Goal: Task Accomplishment & Management: Use online tool/utility

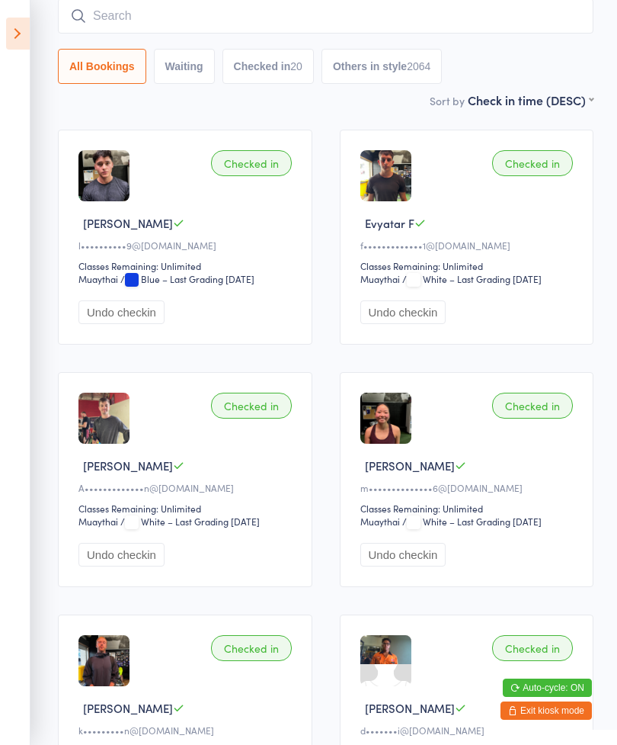
click at [1, 20] on aside "Events for [DATE] [DATE] [DATE] Sun Mon Tue Wed Thu Fri Sat 36 31 01 02 03 04 0…" at bounding box center [15, 372] width 30 height 745
click at [20, 29] on icon at bounding box center [18, 34] width 24 height 32
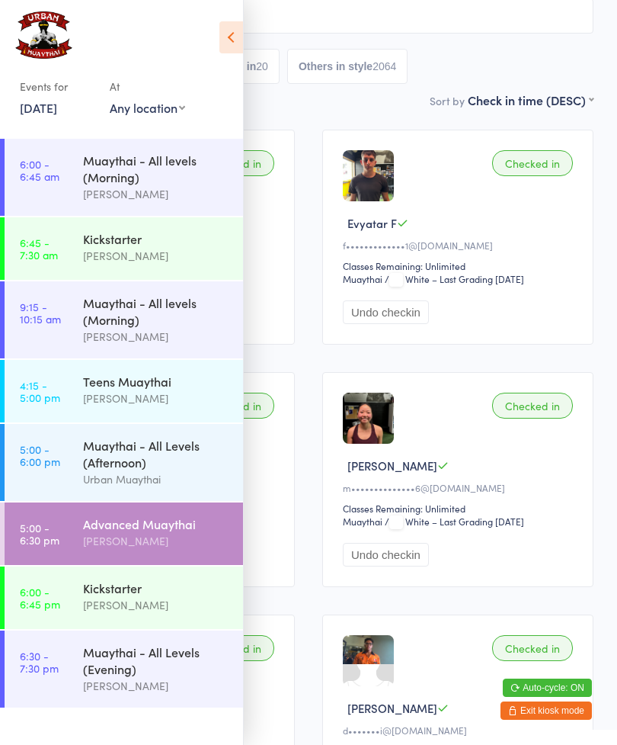
click at [59, 697] on link "6:30 - 7:30 pm Muaythai - All Levels (Evening) [PERSON_NAME]" at bounding box center [124, 668] width 239 height 77
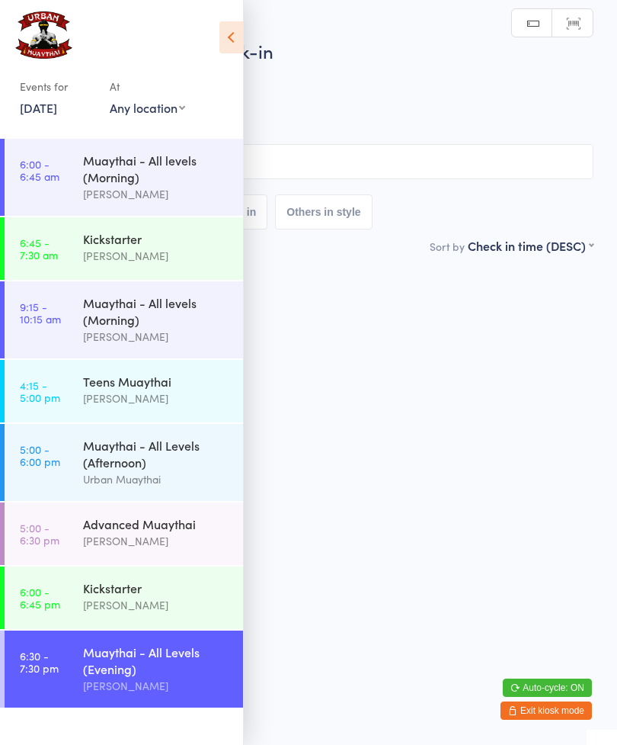
click at [232, 27] on icon at bounding box center [231, 37] width 24 height 32
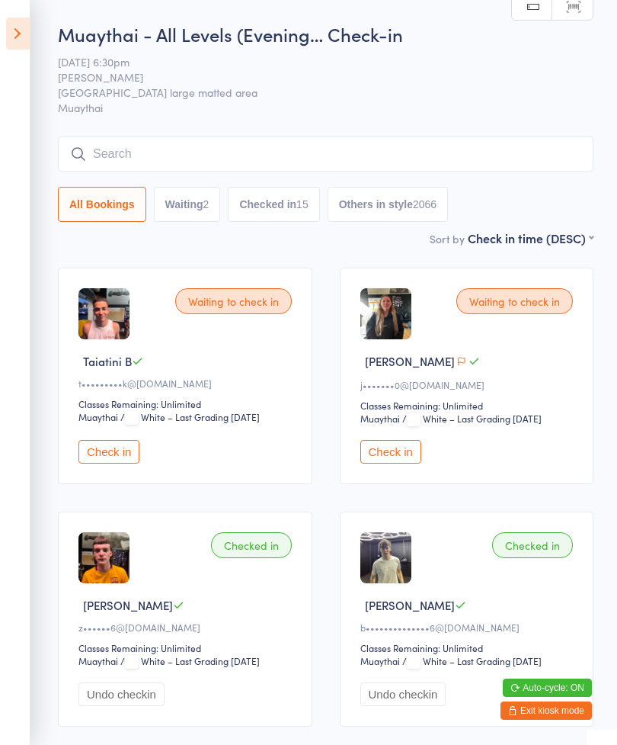
click at [105, 155] on input "search" at bounding box center [326, 153] width 536 height 35
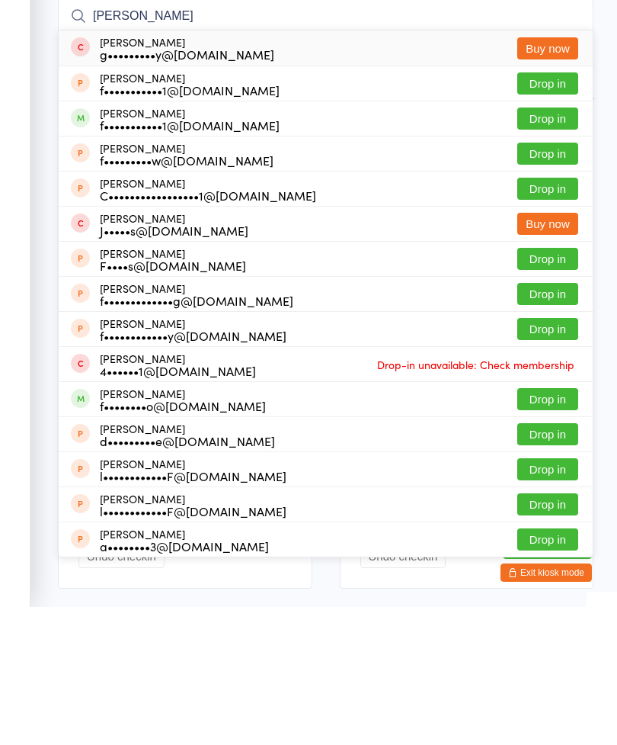
type input "[PERSON_NAME]"
click at [556, 210] on button "Drop in" at bounding box center [547, 221] width 61 height 22
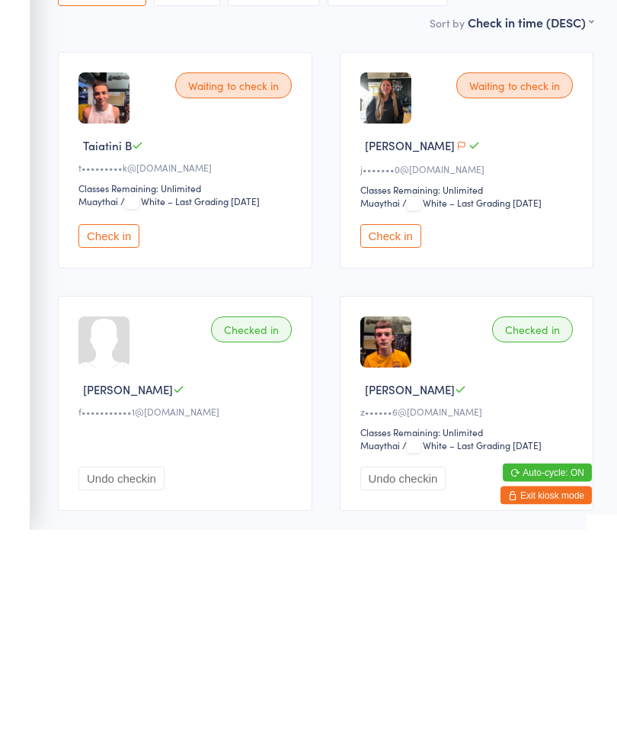
click at [130, 682] on button "Undo checkin" at bounding box center [121, 694] width 86 height 24
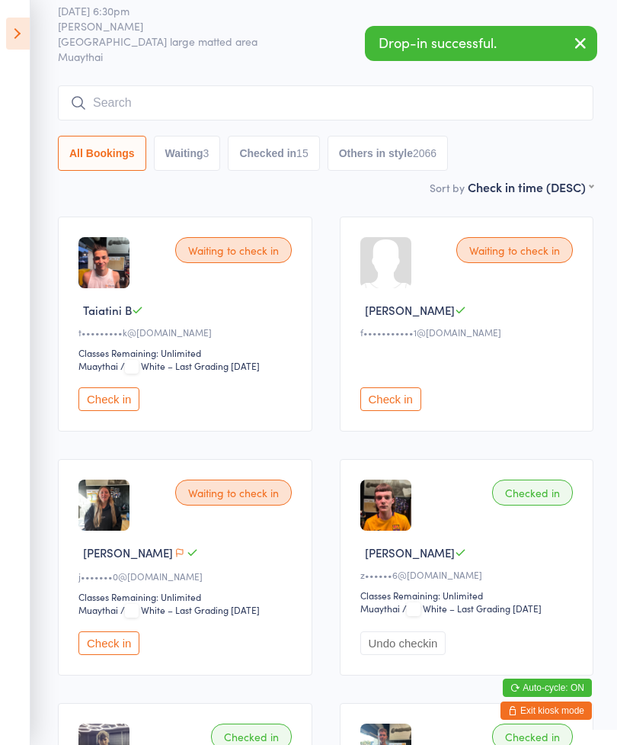
scroll to position [12, 0]
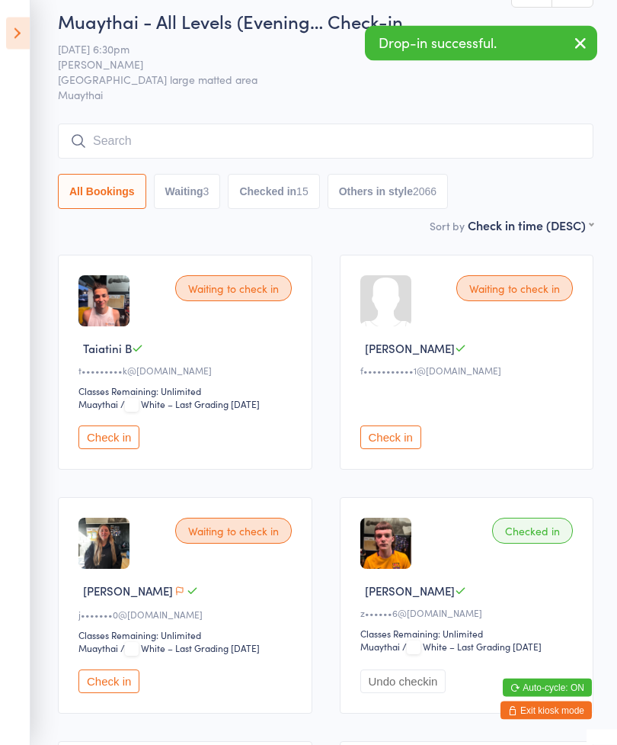
click at [305, 143] on input "search" at bounding box center [326, 141] width 536 height 35
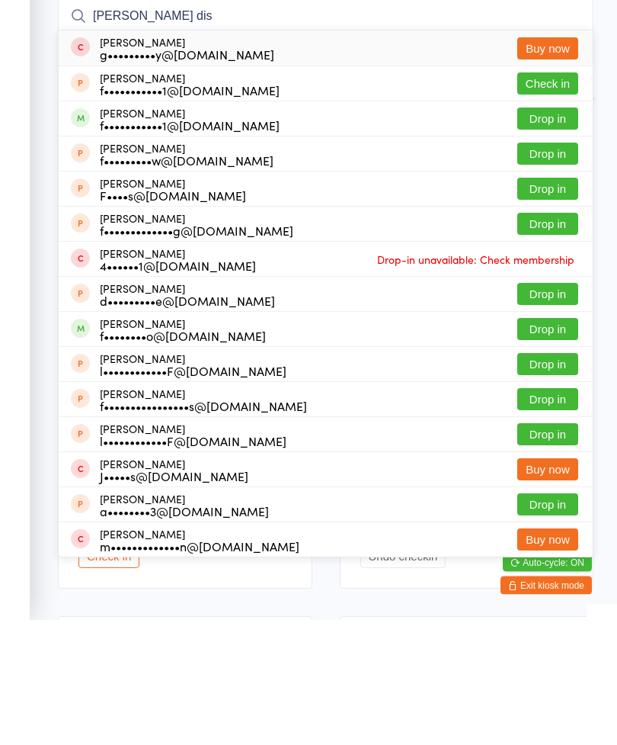
type input "[PERSON_NAME] dis"
click at [552, 233] on button "Drop in" at bounding box center [547, 244] width 61 height 22
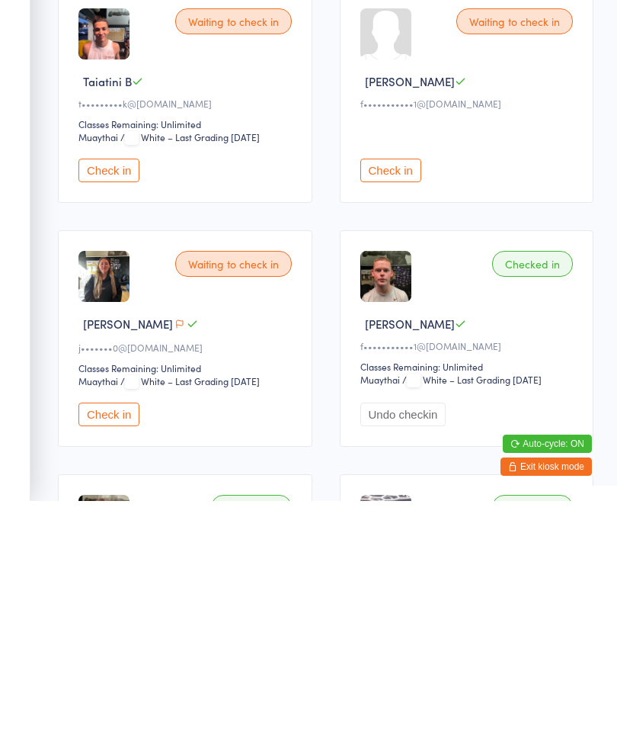
scroll to position [38, 0]
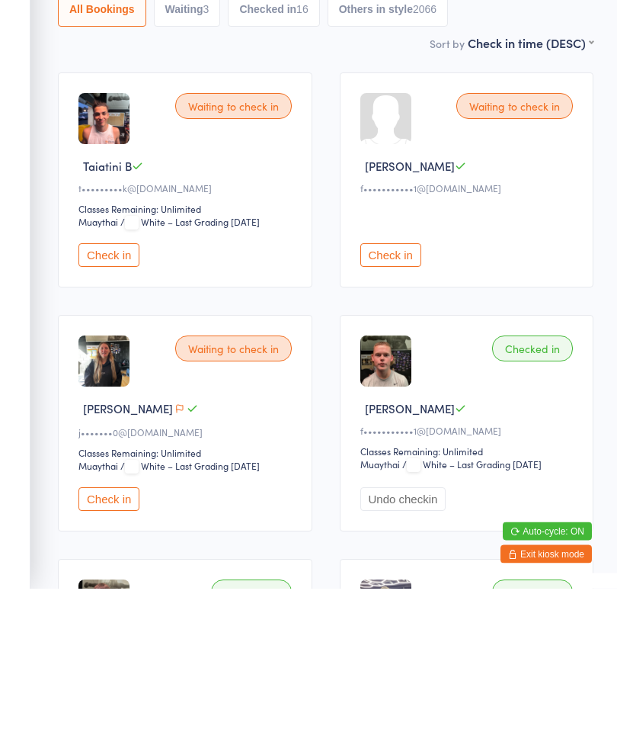
click at [101, 400] on button "Check in" at bounding box center [108, 412] width 61 height 24
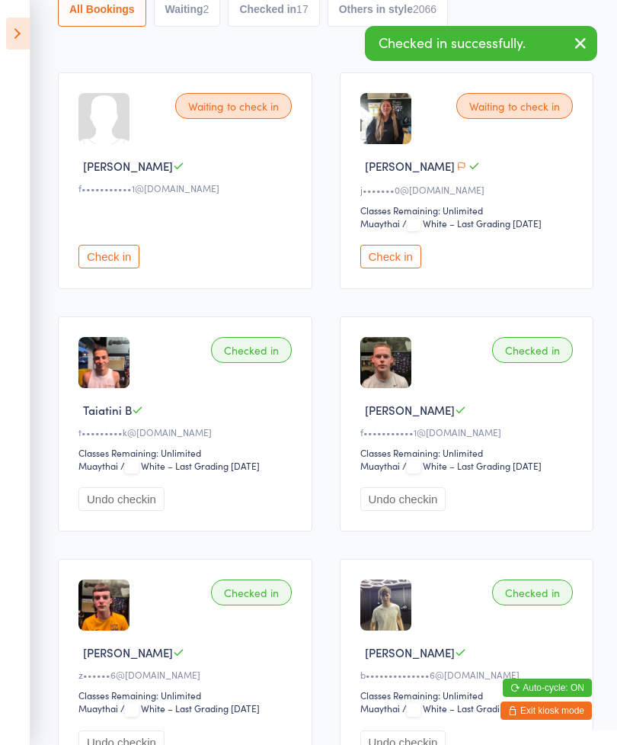
click at [402, 259] on button "Check in" at bounding box center [390, 257] width 61 height 24
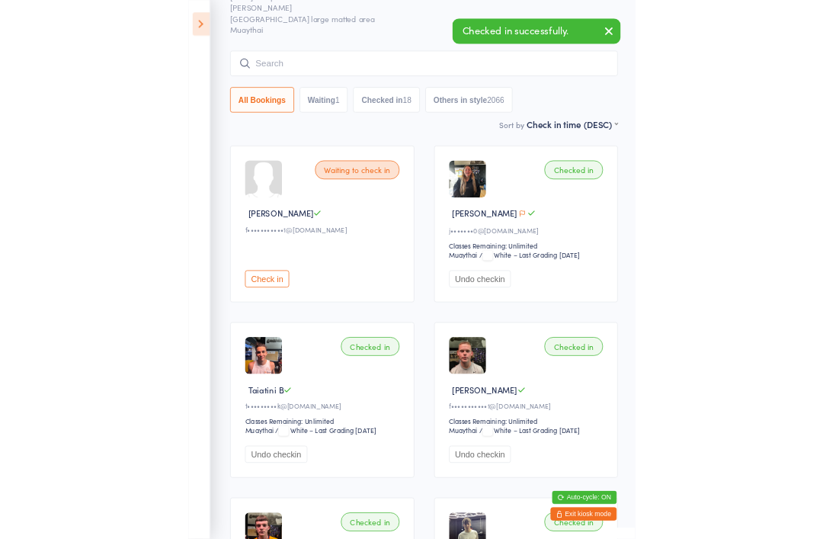
scroll to position [170, 0]
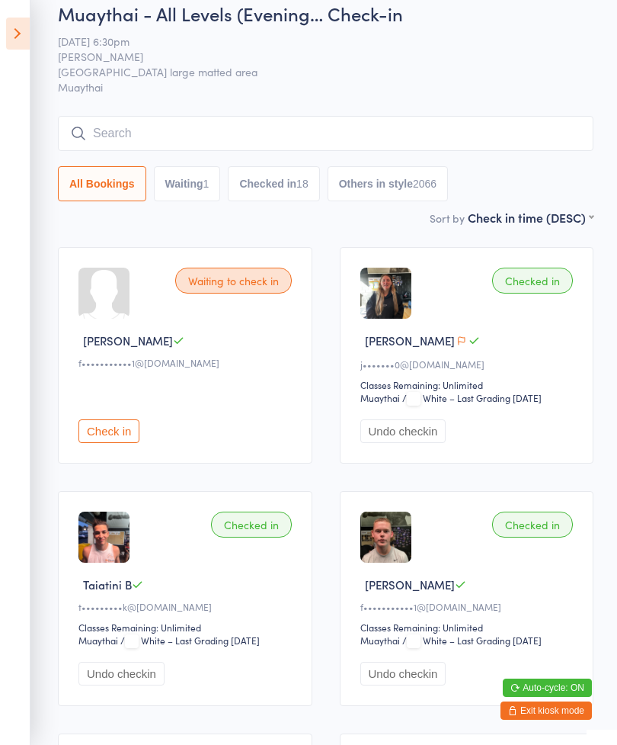
scroll to position [0, 0]
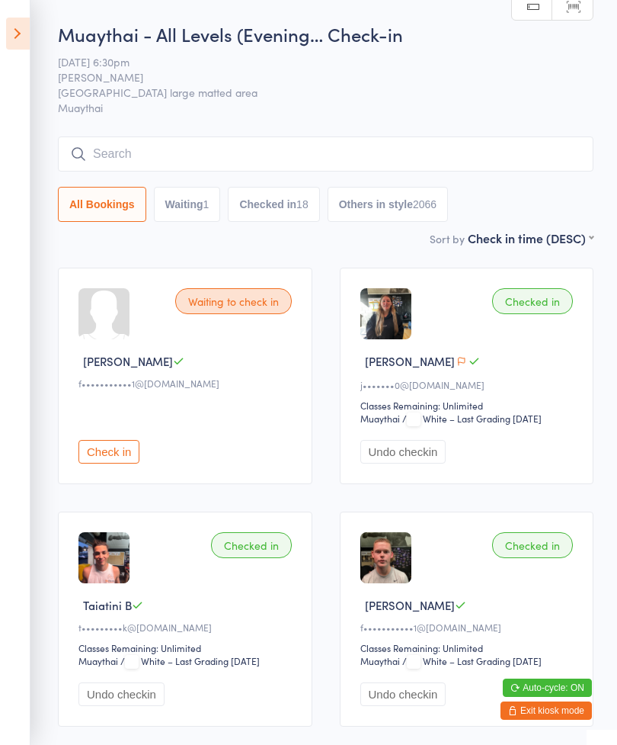
click at [391, 155] on input "search" at bounding box center [326, 153] width 536 height 35
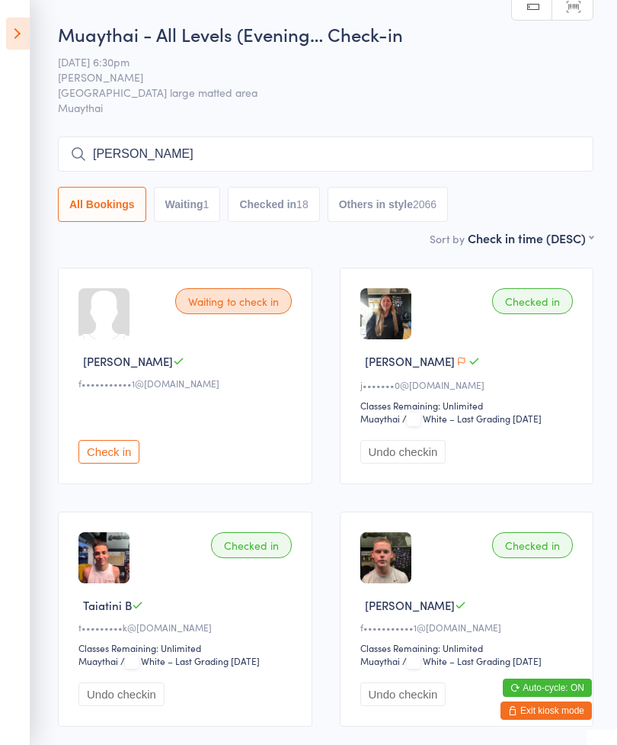
click at [123, 166] on input "[PERSON_NAME]" at bounding box center [326, 153] width 536 height 35
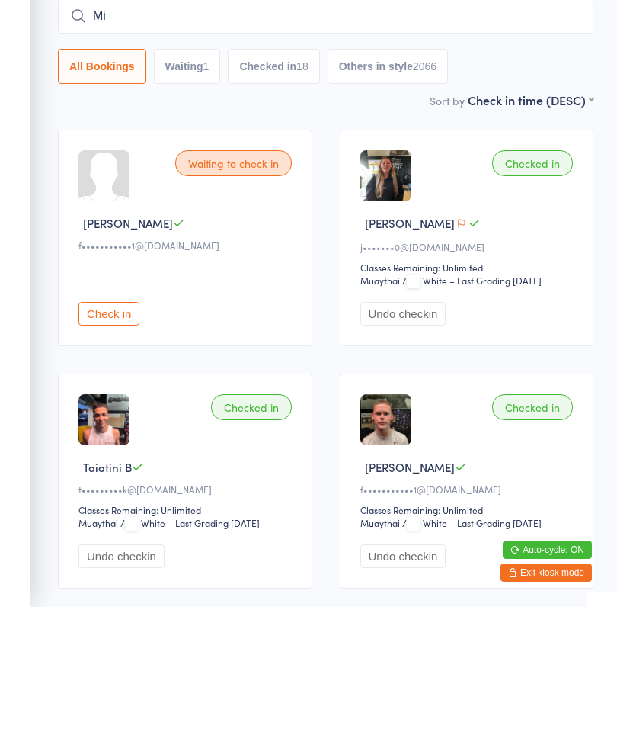
type input "M"
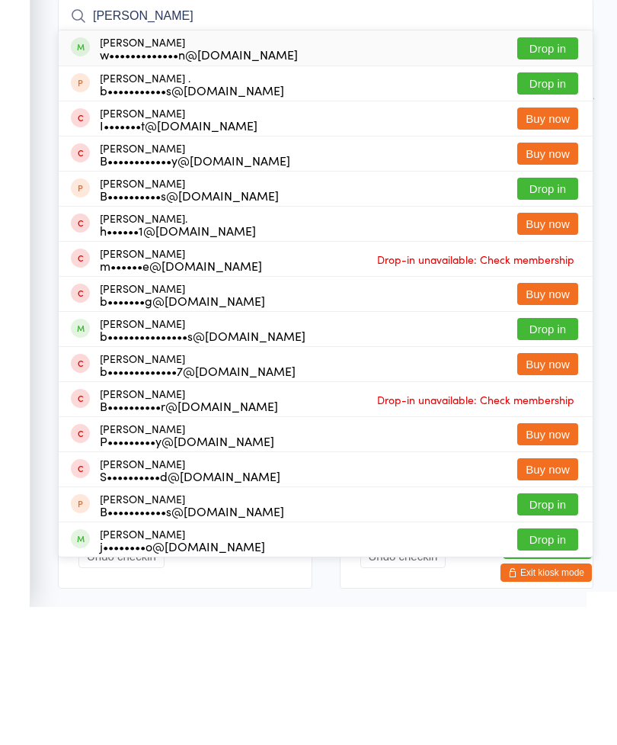
type input "[PERSON_NAME]"
click at [569, 175] on button "Drop in" at bounding box center [547, 186] width 61 height 22
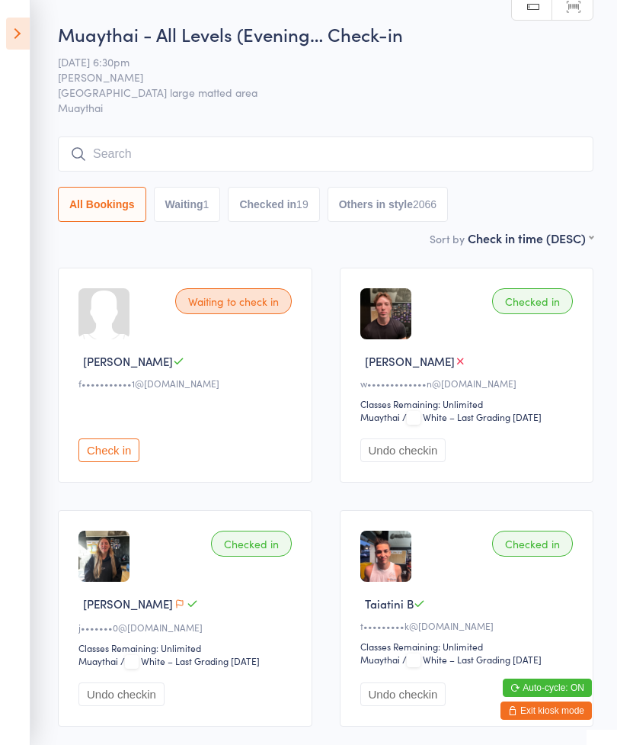
click at [251, 139] on input "search" at bounding box center [326, 153] width 536 height 35
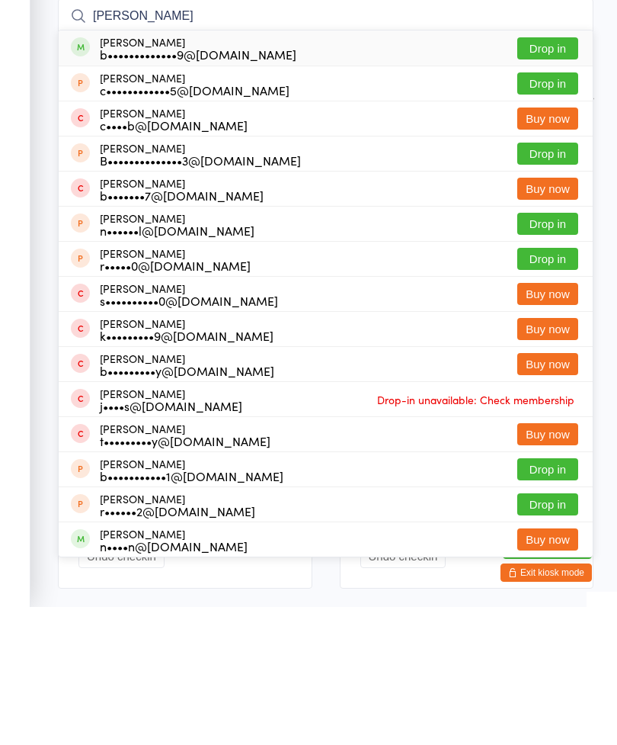
type input "[PERSON_NAME]"
click at [538, 175] on button "Drop in" at bounding box center [547, 186] width 61 height 22
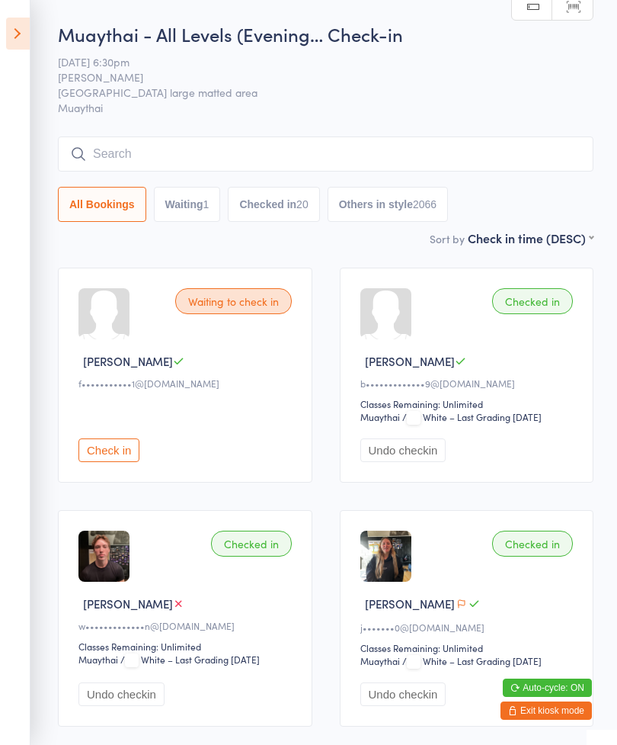
click at [23, 24] on icon at bounding box center [18, 34] width 24 height 32
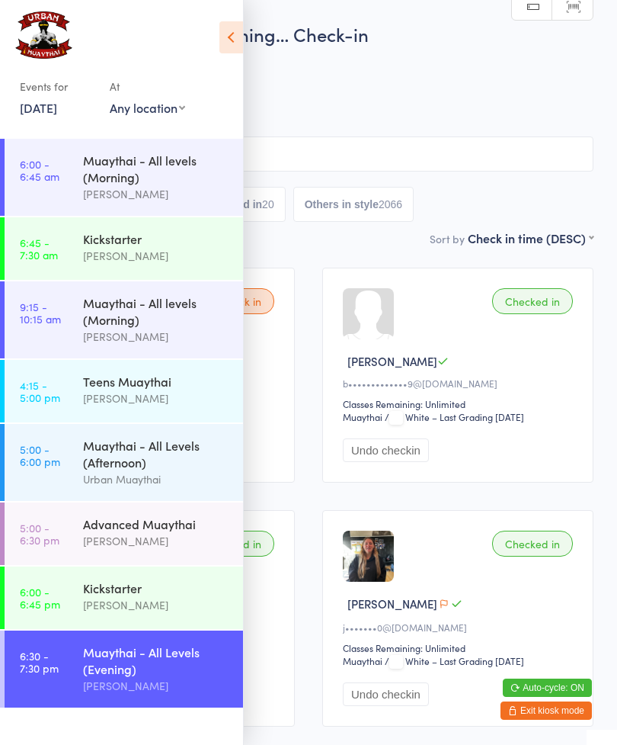
click at [181, 460] on div "Muaythai - All Levels (Afternoon)" at bounding box center [156, 454] width 147 height 34
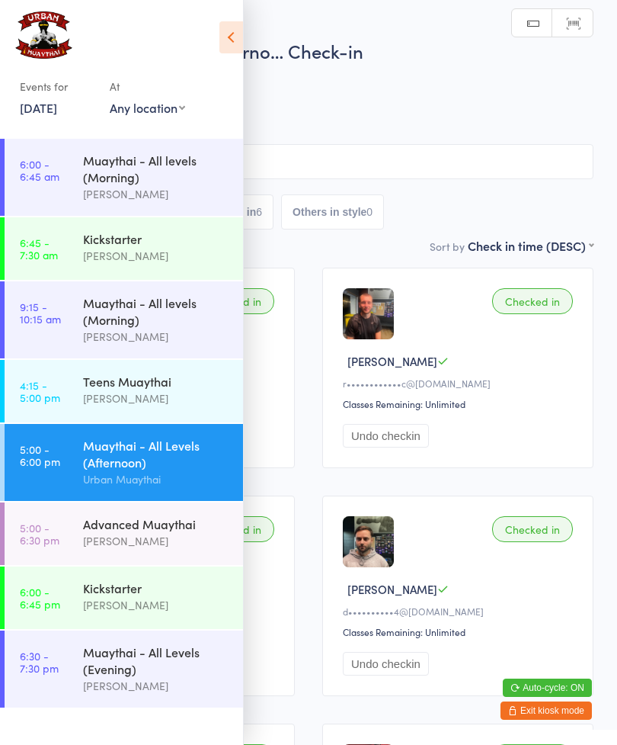
click at [476, 91] on span "Urban Muaythai" at bounding box center [297, 93] width 546 height 15
click at [235, 43] on icon at bounding box center [231, 37] width 24 height 32
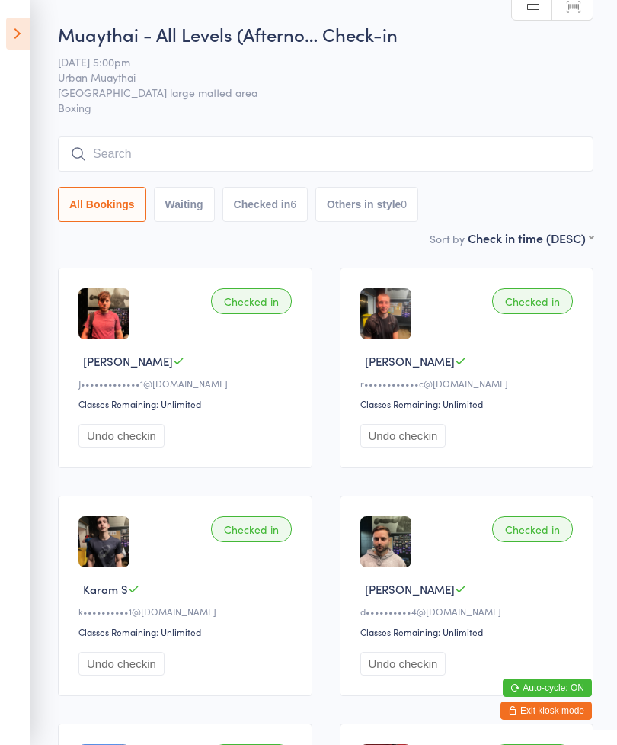
click at [27, 39] on icon at bounding box center [18, 34] width 24 height 32
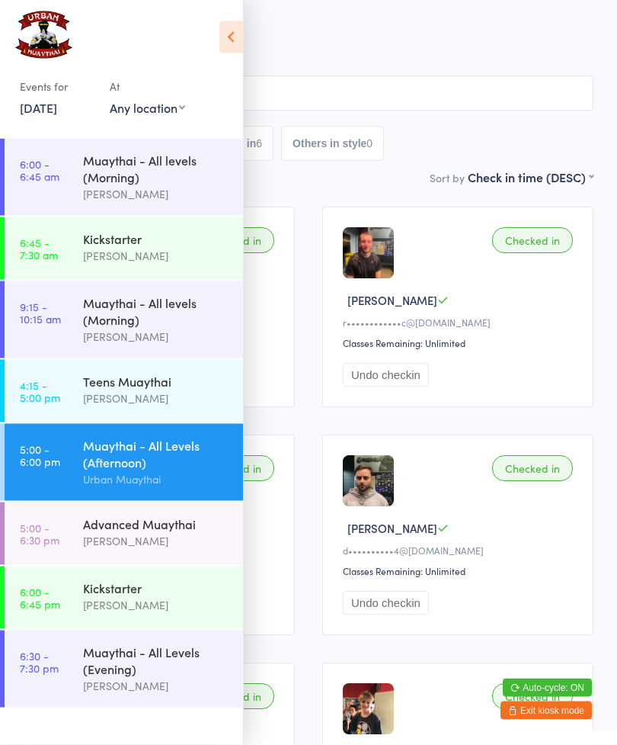
scroll to position [60, 0]
click at [170, 546] on div "[PERSON_NAME]" at bounding box center [156, 541] width 147 height 18
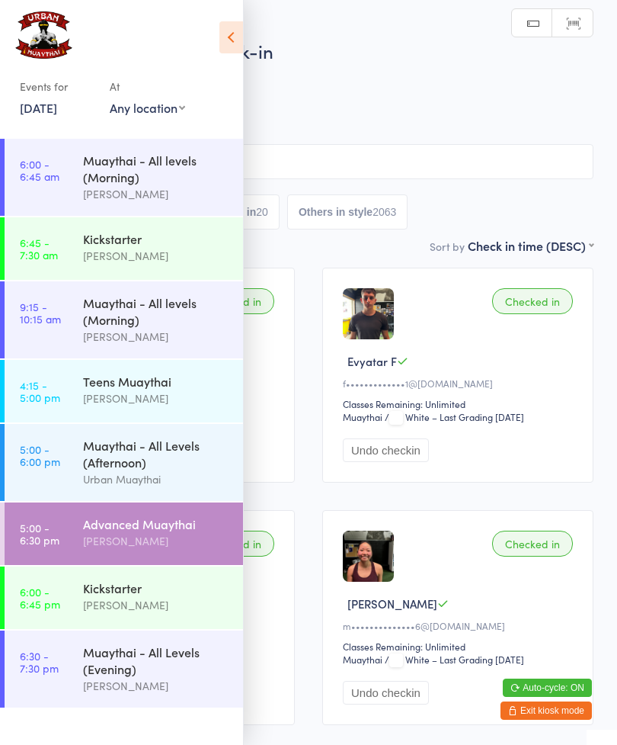
click at [135, 596] on div "Kickstarter" at bounding box center [156, 587] width 147 height 17
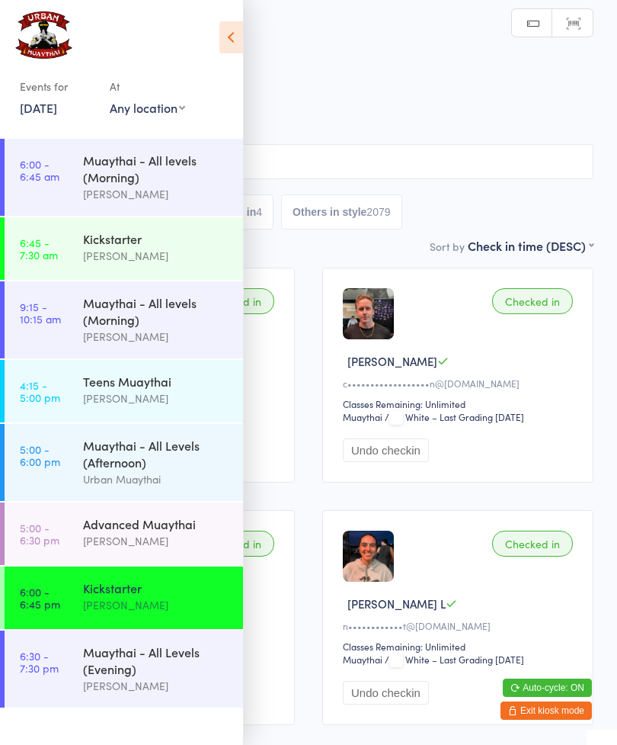
click at [239, 31] on icon at bounding box center [231, 37] width 24 height 32
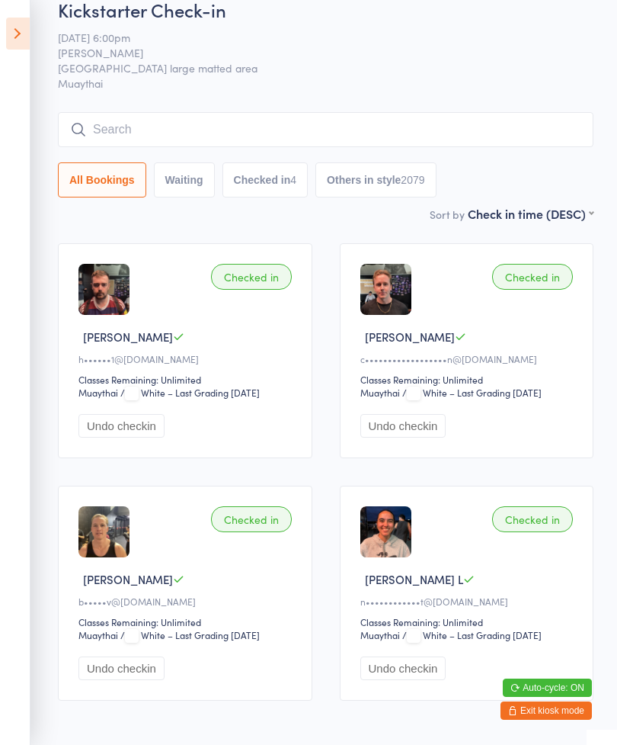
scroll to position [48, 0]
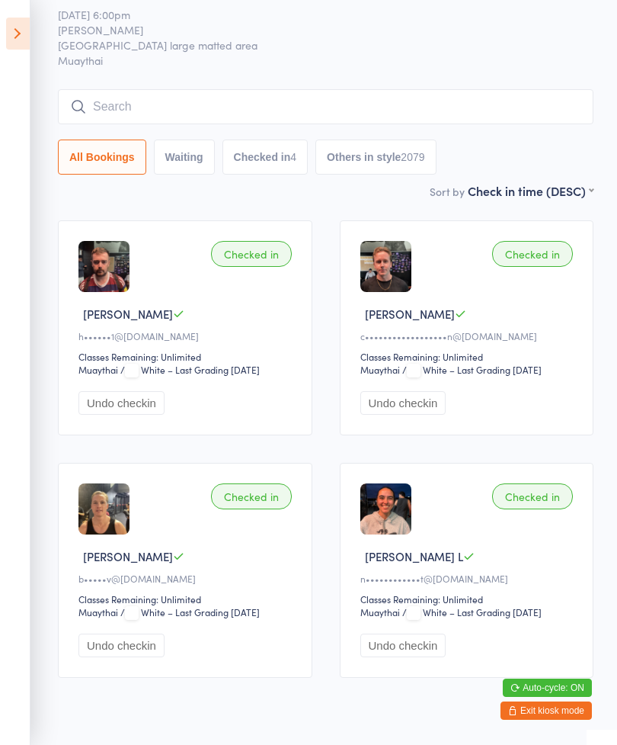
click at [499, 254] on div "Checked in" at bounding box center [532, 254] width 81 height 26
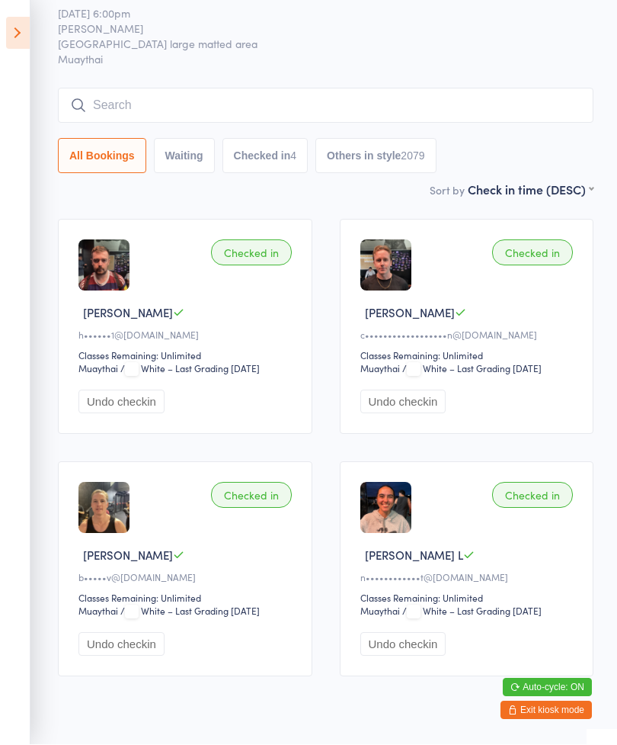
click at [21, 23] on icon at bounding box center [18, 34] width 24 height 32
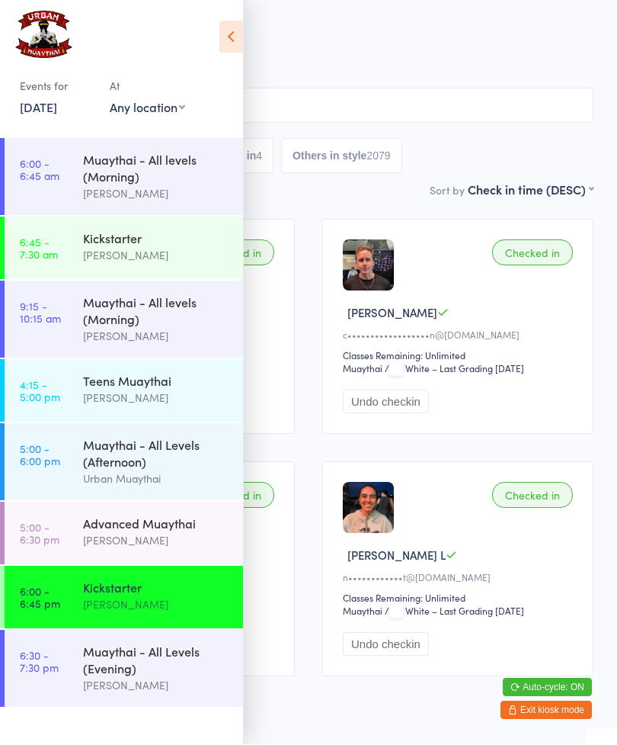
scroll to position [49, 0]
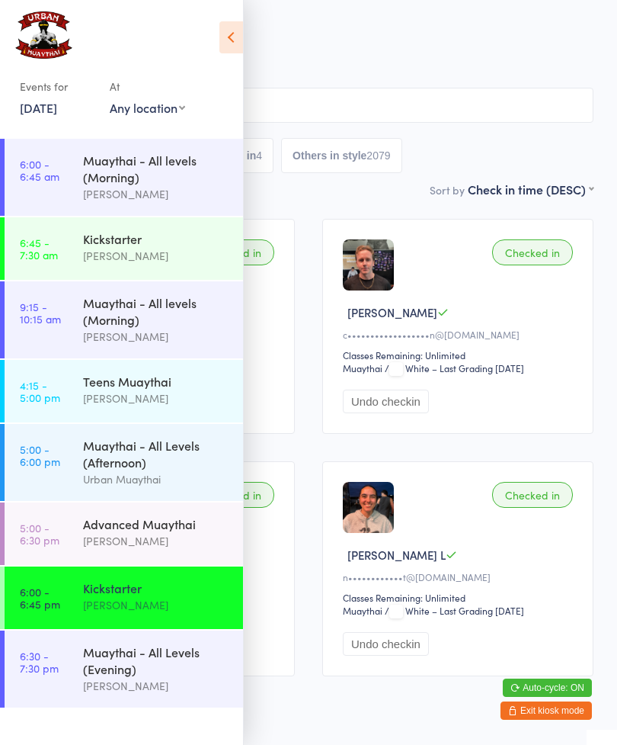
click at [145, 470] on div "Muaythai - All Levels (Afternoon)" at bounding box center [156, 454] width 147 height 34
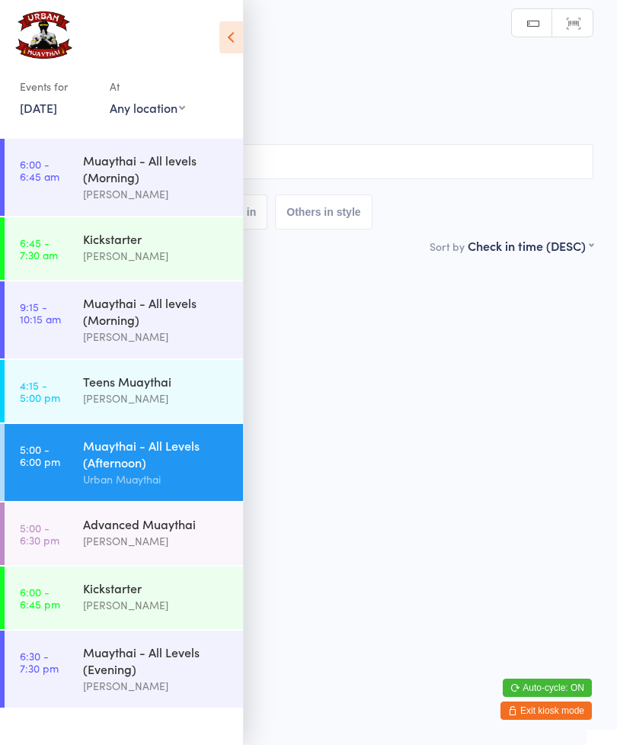
click at [235, 34] on icon at bounding box center [231, 37] width 24 height 32
